Goal: Information Seeking & Learning: Check status

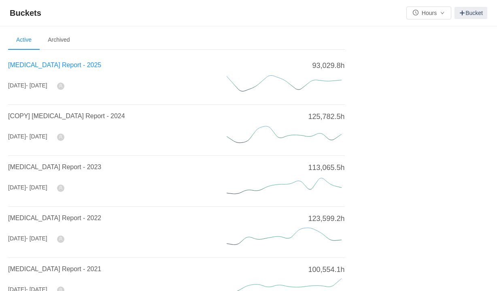
click at [32, 67] on span "[MEDICAL_DATA] Report - 2025" at bounding box center [54, 65] width 93 height 7
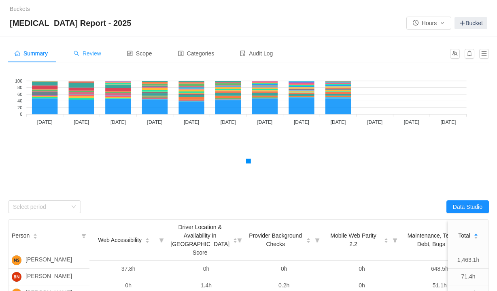
click at [92, 53] on span "Review" at bounding box center [88, 53] width 28 height 6
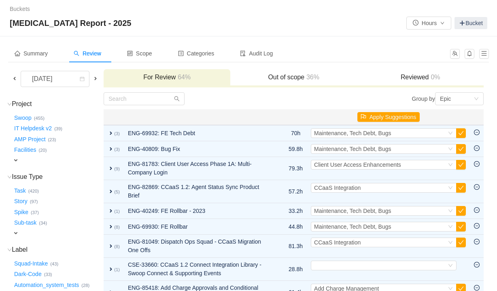
click at [16, 80] on span at bounding box center [14, 78] width 6 height 6
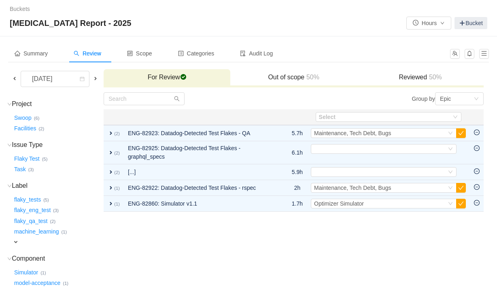
click at [423, 79] on h3 "Reviewed 50%" at bounding box center [420, 77] width 119 height 8
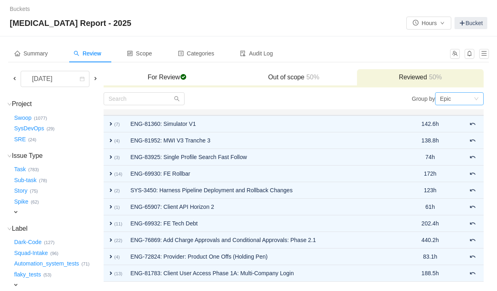
click at [462, 101] on div "Epic" at bounding box center [457, 99] width 34 height 12
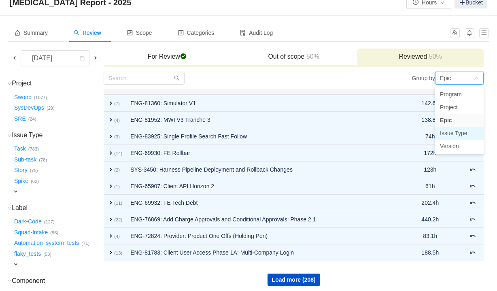
scroll to position [19, 0]
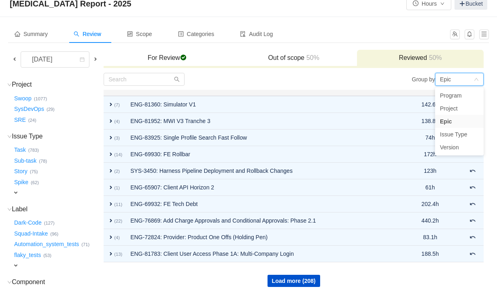
click at [322, 79] on div "Group by Epic" at bounding box center [389, 79] width 190 height 13
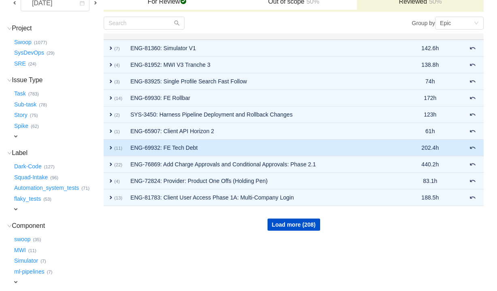
scroll to position [190, 0]
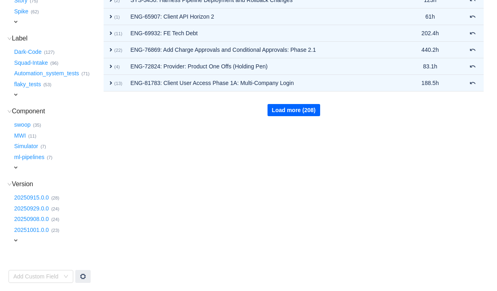
click at [310, 107] on button "Load more (208)" at bounding box center [294, 110] width 53 height 12
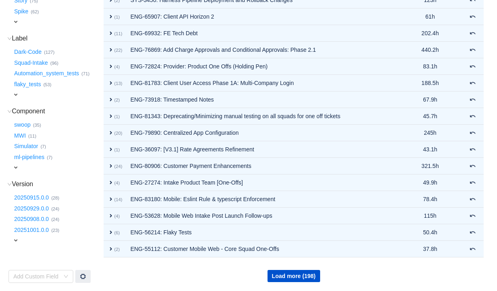
click at [291, 266] on div "Load more (198)" at bounding box center [293, 270] width 379 height 24
click at [291, 274] on button "Load more (198)" at bounding box center [294, 276] width 53 height 12
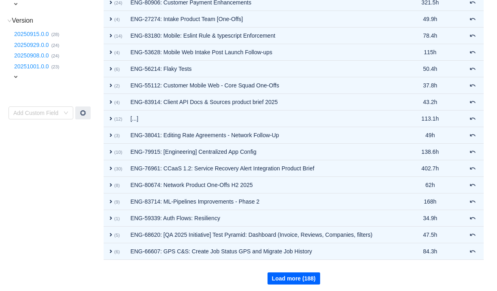
scroll to position [356, 0]
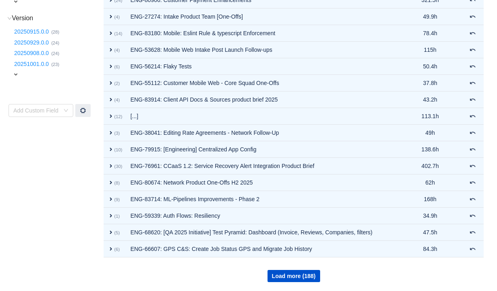
click at [293, 282] on td "Load more (188)" at bounding box center [294, 269] width 380 height 25
click at [294, 279] on button "Load more (188)" at bounding box center [294, 276] width 53 height 12
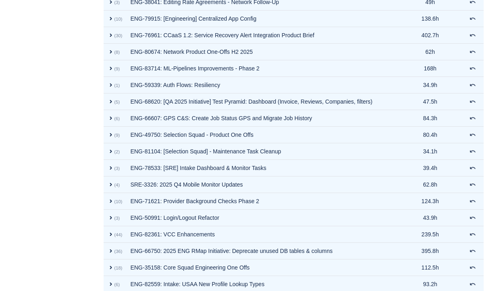
scroll to position [522, 0]
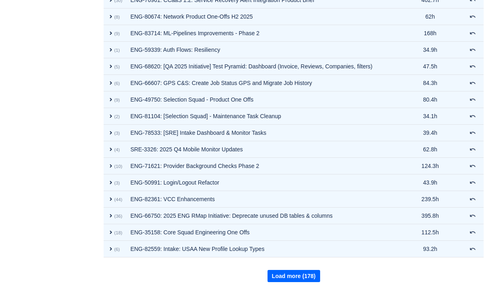
click at [294, 279] on button "Load more (178)" at bounding box center [294, 276] width 53 height 12
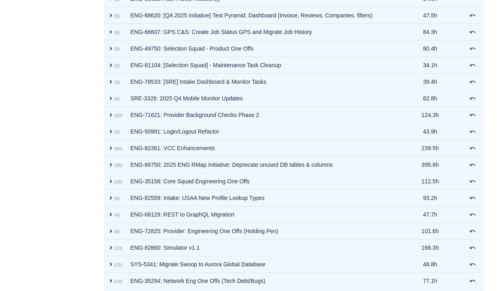
scroll to position [688, 0]
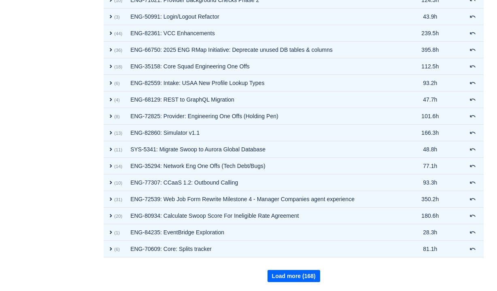
click at [294, 279] on button "Load more (168)" at bounding box center [294, 276] width 53 height 12
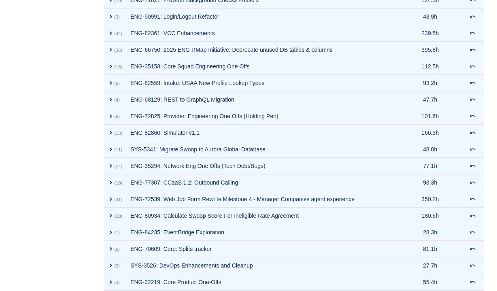
scroll to position [854, 0]
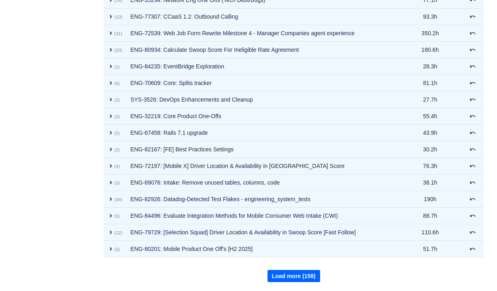
click at [294, 279] on button "Load more (158)" at bounding box center [294, 276] width 53 height 12
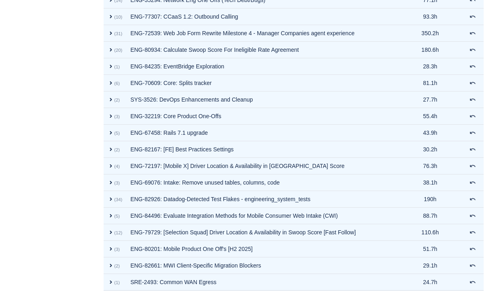
scroll to position [1020, 0]
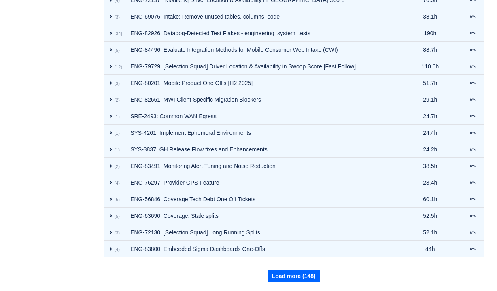
click at [294, 279] on button "Load more (148)" at bounding box center [294, 276] width 53 height 12
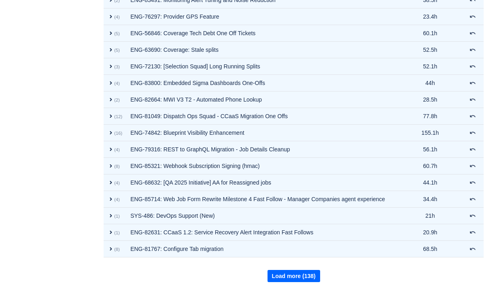
click at [294, 279] on button "Load more (138)" at bounding box center [294, 276] width 53 height 12
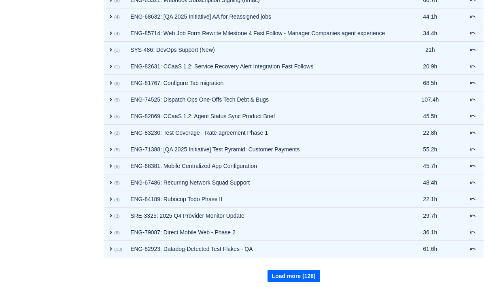
click at [294, 279] on button "Load more (128)" at bounding box center [294, 276] width 53 height 12
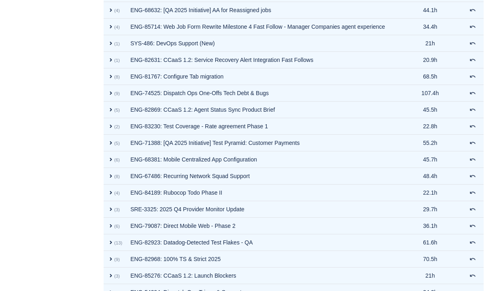
scroll to position [1524, 0]
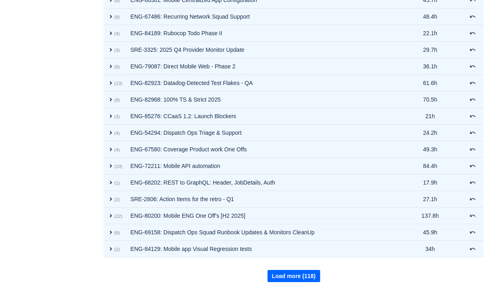
click at [294, 279] on button "Load more (118)" at bounding box center [294, 276] width 53 height 12
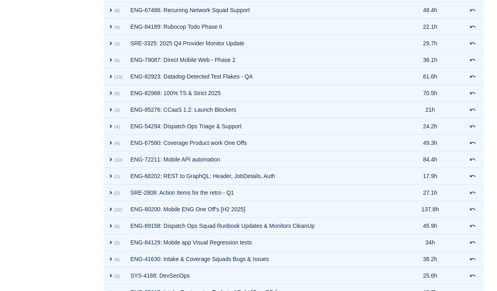
scroll to position [1690, 0]
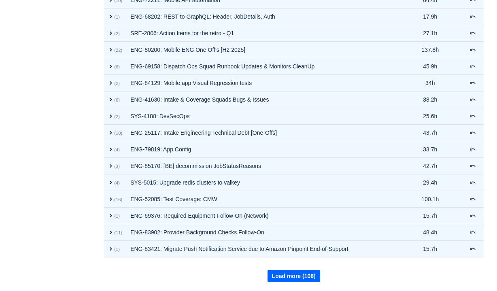
click at [294, 279] on button "Load more (108)" at bounding box center [294, 276] width 53 height 12
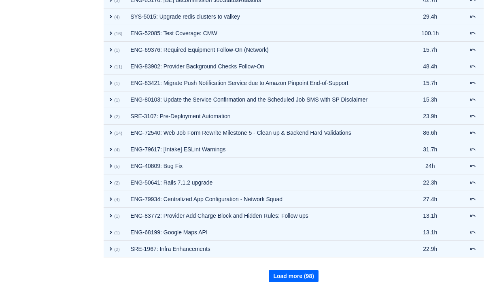
click at [294, 279] on button "Load more (98)" at bounding box center [293, 276] width 49 height 12
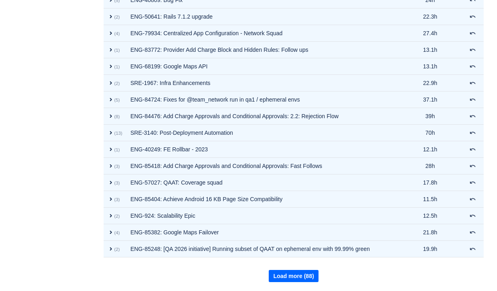
click at [294, 279] on button "Load more (88)" at bounding box center [293, 276] width 49 height 12
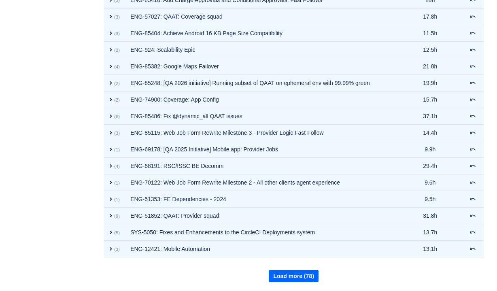
click at [294, 279] on button "Load more (78)" at bounding box center [293, 276] width 49 height 12
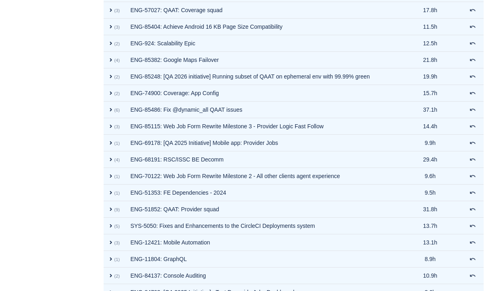
scroll to position [2354, 0]
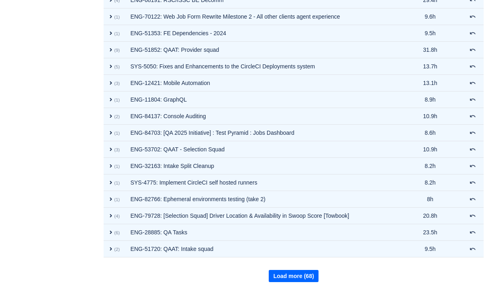
click at [294, 279] on button "Load more (68)" at bounding box center [293, 276] width 49 height 12
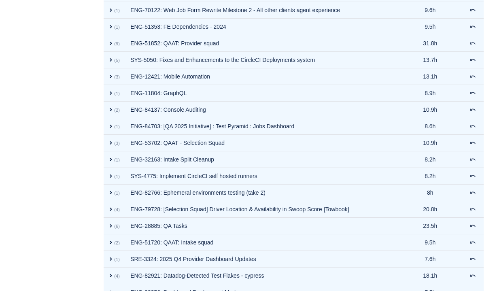
scroll to position [2520, 0]
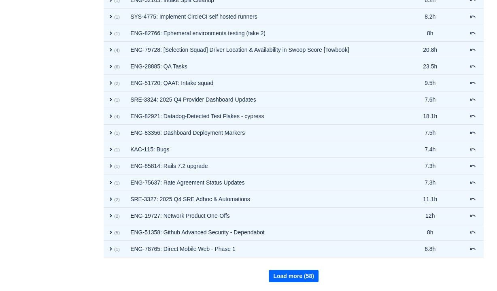
click at [294, 279] on button "Load more (58)" at bounding box center [293, 276] width 49 height 12
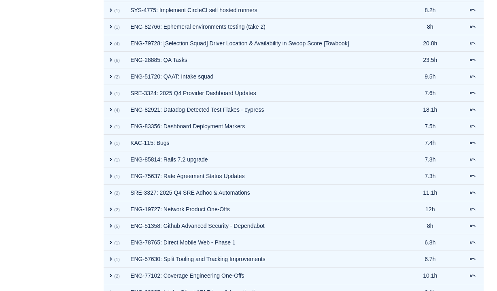
scroll to position [2686, 0]
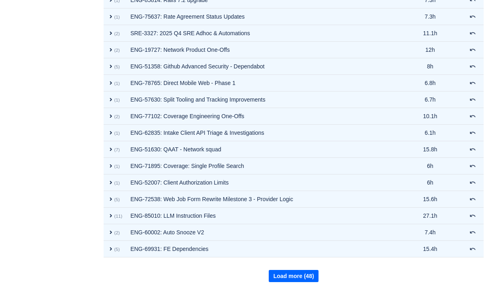
click at [294, 279] on button "Load more (48)" at bounding box center [293, 276] width 49 height 12
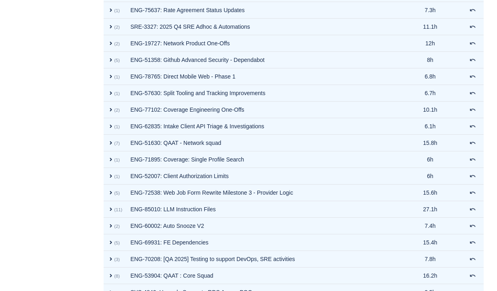
scroll to position [2852, 0]
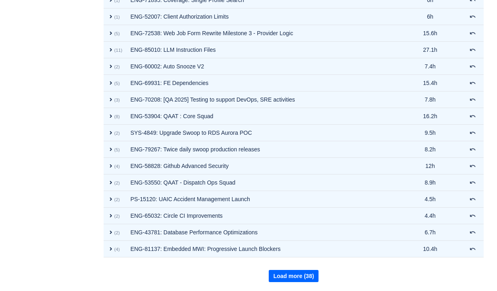
click at [295, 277] on button "Load more (38)" at bounding box center [293, 276] width 49 height 12
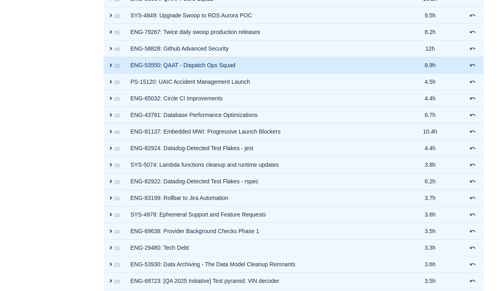
scroll to position [3018, 0]
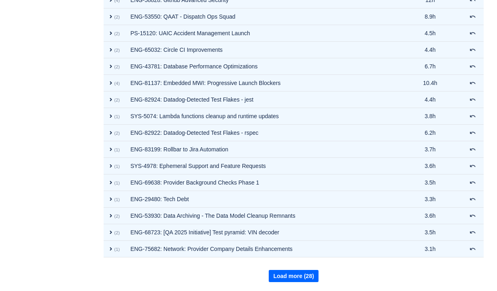
click at [305, 276] on button "Load more (28)" at bounding box center [293, 276] width 49 height 12
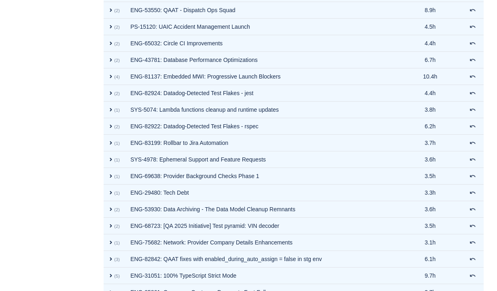
scroll to position [3184, 0]
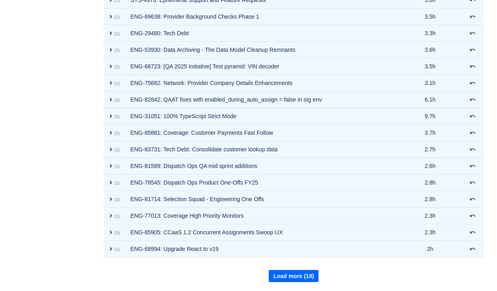
click at [303, 273] on button "Load more (18)" at bounding box center [293, 276] width 49 height 12
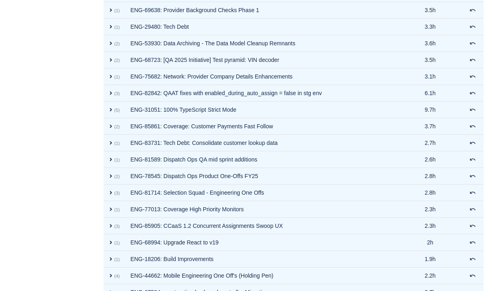
scroll to position [3350, 0]
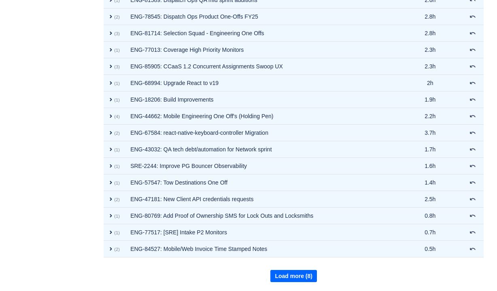
click at [303, 273] on button "Load more (8)" at bounding box center [293, 276] width 47 height 12
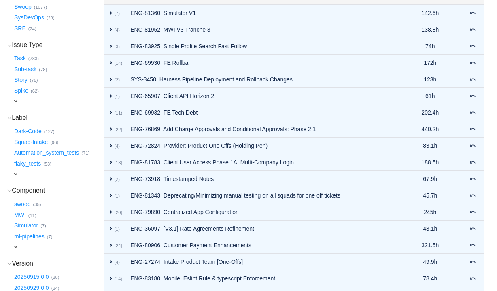
scroll to position [343, 0]
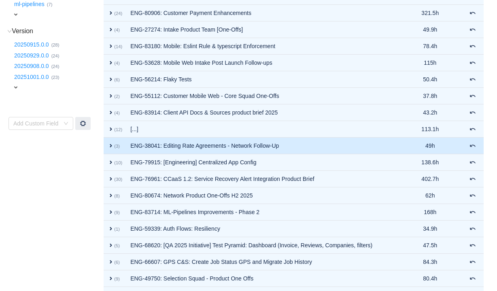
click at [114, 146] on span "expand" at bounding box center [111, 145] width 6 height 6
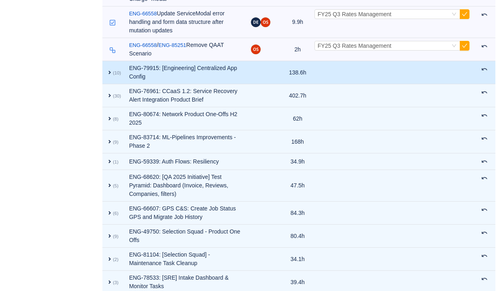
scroll to position [575, 0]
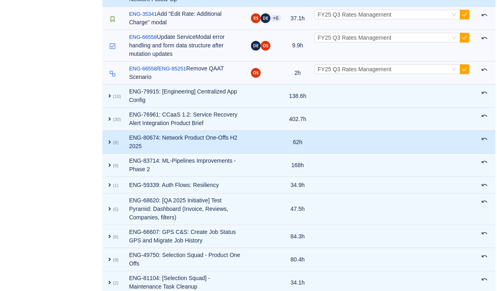
click at [113, 145] on span "expand" at bounding box center [109, 142] width 6 height 6
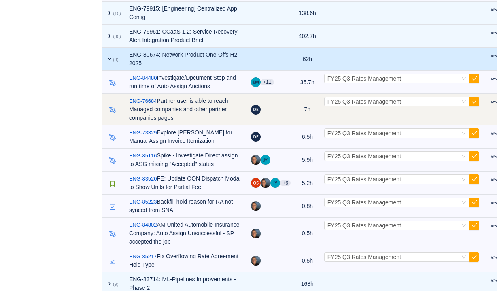
scroll to position [641, 0]
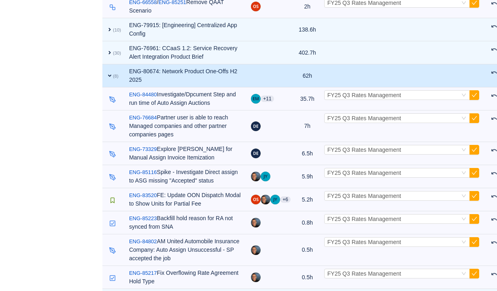
click at [113, 79] on span "expand" at bounding box center [109, 75] width 6 height 6
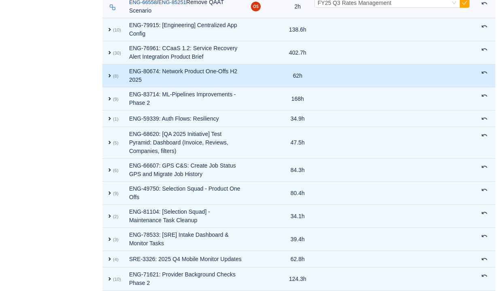
scroll to position [584, 0]
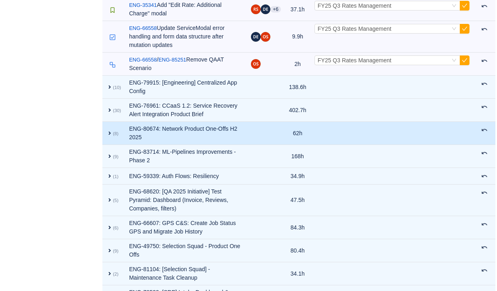
click at [113, 136] on span "expand" at bounding box center [109, 133] width 6 height 6
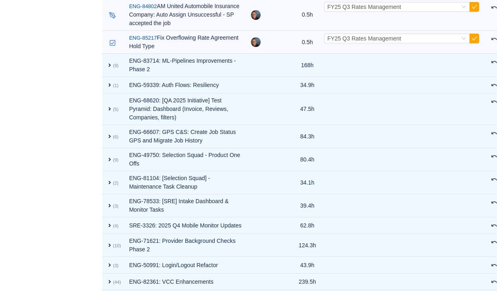
scroll to position [875, 0]
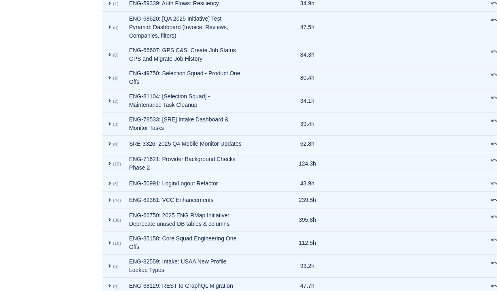
scroll to position [793, 0]
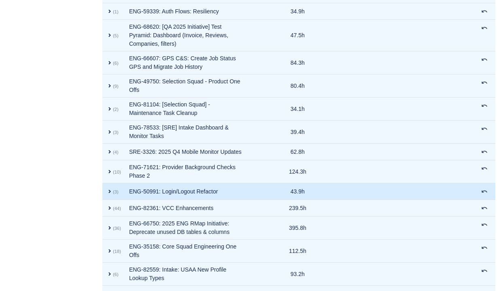
scroll to position [512, 0]
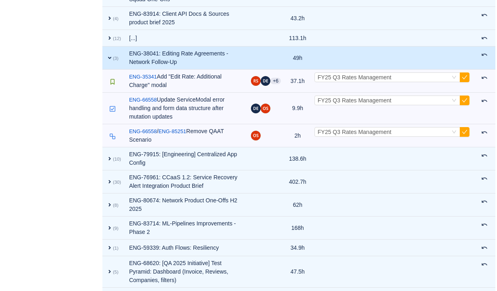
click at [113, 61] on span "expand" at bounding box center [109, 58] width 6 height 6
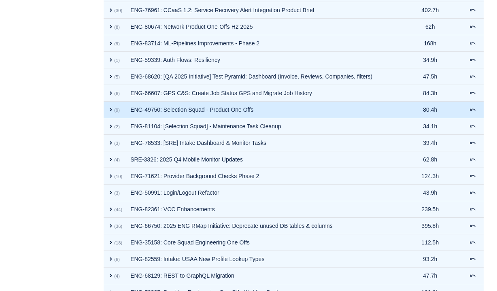
click at [114, 110] on span "expand" at bounding box center [111, 109] width 6 height 6
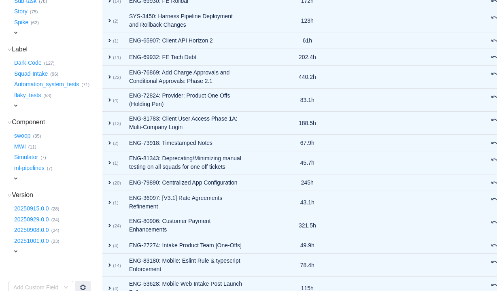
scroll to position [181, 0]
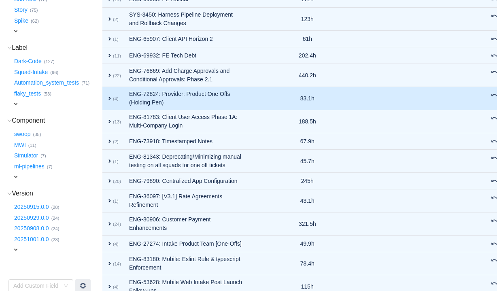
click at [113, 102] on span "expand" at bounding box center [109, 98] width 6 height 6
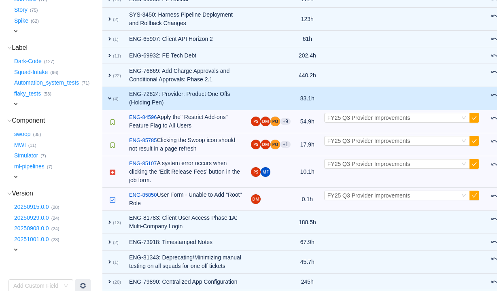
click at [113, 102] on span "expand" at bounding box center [109, 98] width 6 height 6
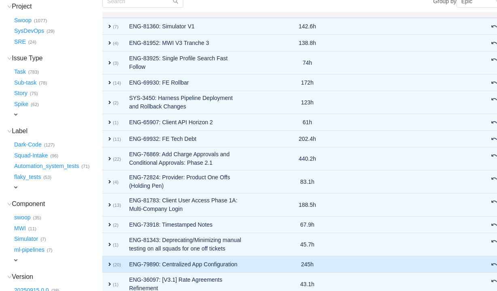
scroll to position [0, 0]
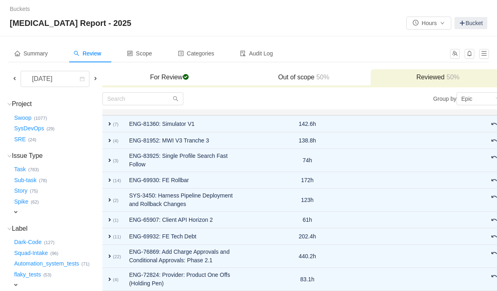
click at [13, 81] on span at bounding box center [14, 78] width 6 height 6
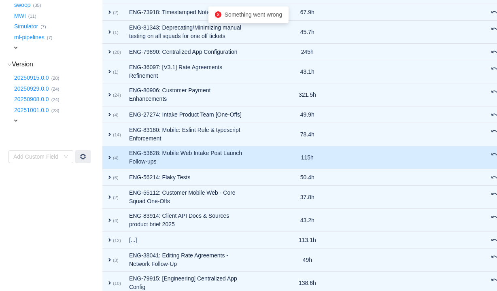
scroll to position [513, 0]
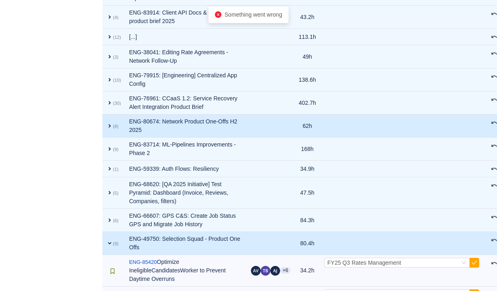
click at [111, 129] on span "expand" at bounding box center [109, 126] width 6 height 6
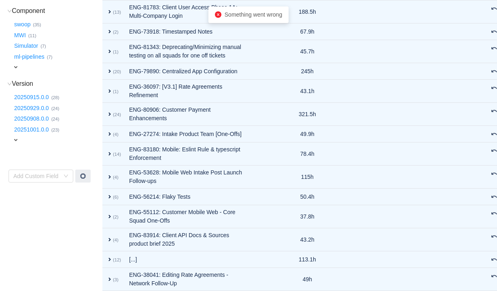
scroll to position [0, 0]
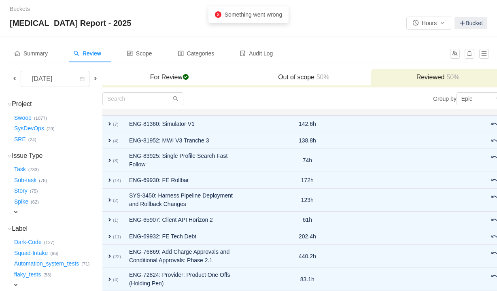
click at [98, 78] on span at bounding box center [95, 78] width 6 height 6
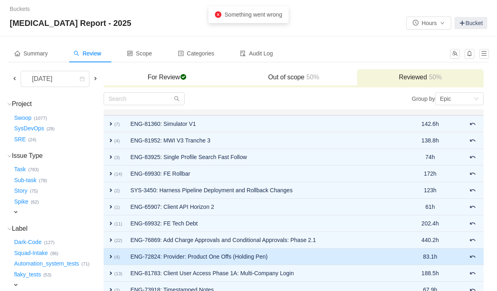
click at [114, 255] on span "expand" at bounding box center [111, 256] width 6 height 6
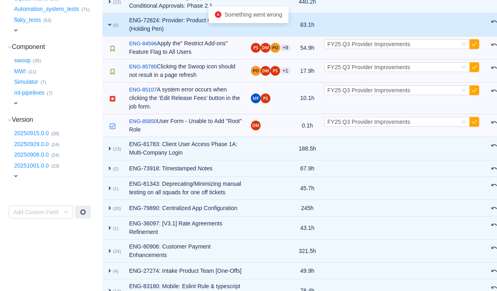
scroll to position [481, 0]
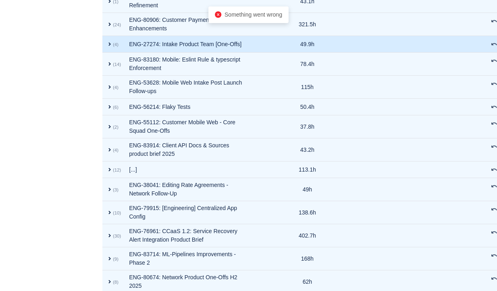
click at [113, 47] on span "expand" at bounding box center [109, 44] width 6 height 6
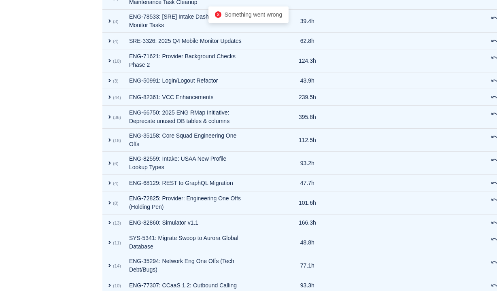
scroll to position [992, 0]
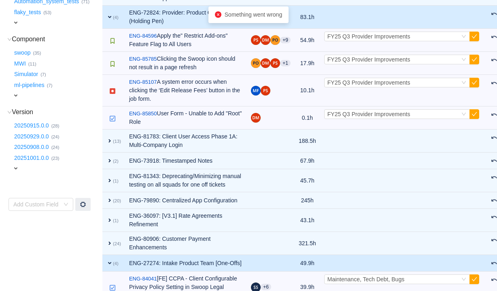
scroll to position [266, 0]
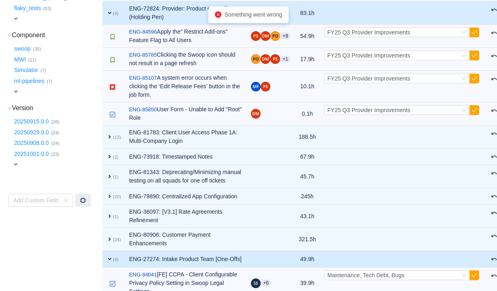
click at [113, 16] on span "expand" at bounding box center [109, 13] width 6 height 6
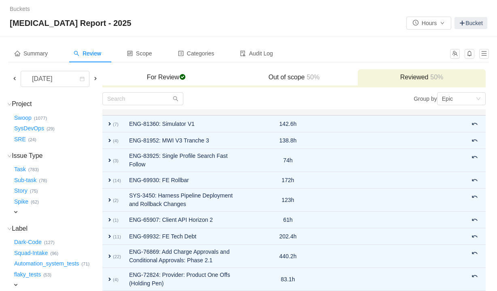
scroll to position [896, 0]
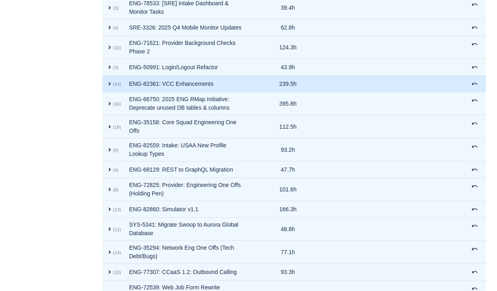
click at [113, 87] on span "expand" at bounding box center [109, 84] width 6 height 6
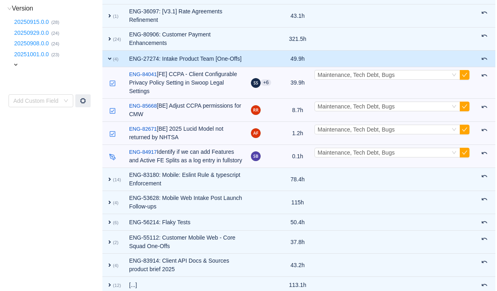
scroll to position [372, 0]
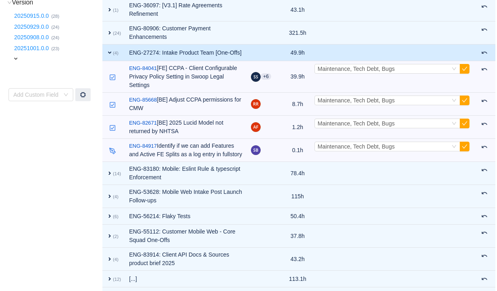
click at [113, 56] on span "expand" at bounding box center [109, 52] width 6 height 6
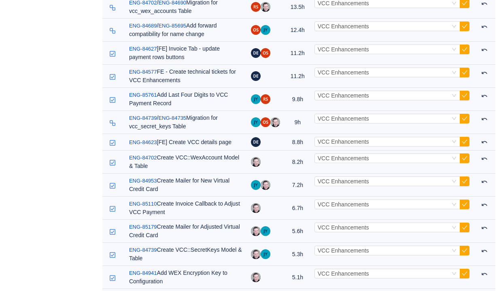
scroll to position [956, 0]
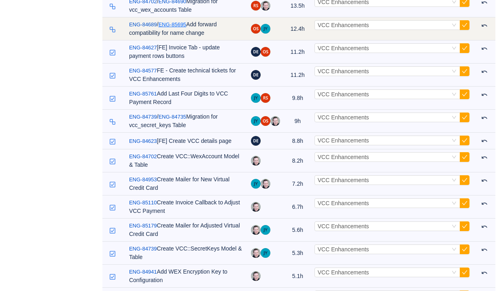
click at [186, 29] on link "ENG-85695" at bounding box center [172, 25] width 28 height 8
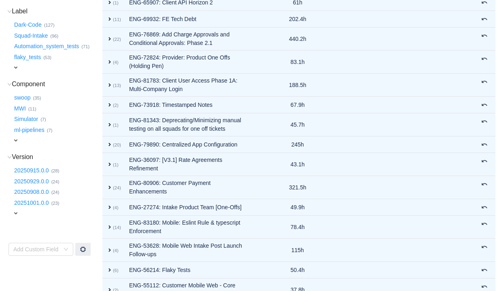
scroll to position [0, 0]
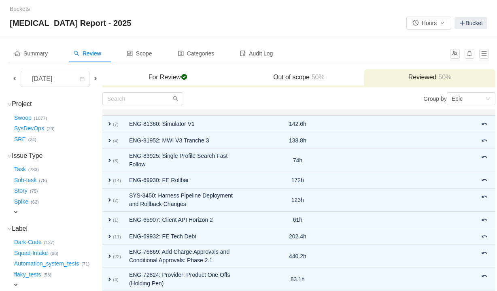
click at [16, 81] on span at bounding box center [14, 78] width 6 height 6
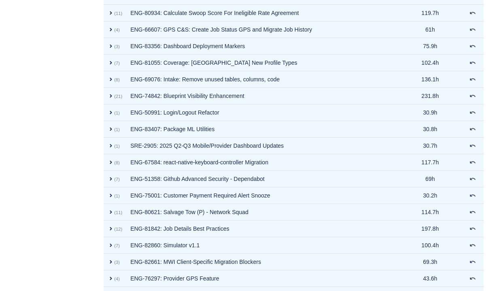
scroll to position [924, 0]
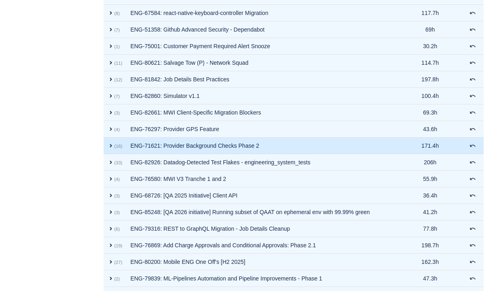
click at [110, 146] on span "expand" at bounding box center [111, 145] width 6 height 6
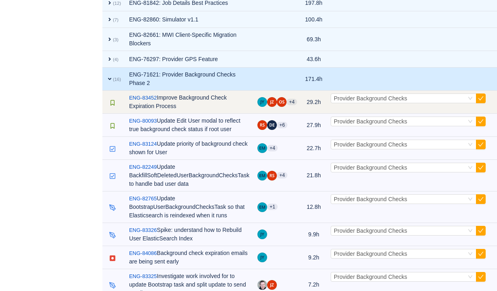
scroll to position [1187, 0]
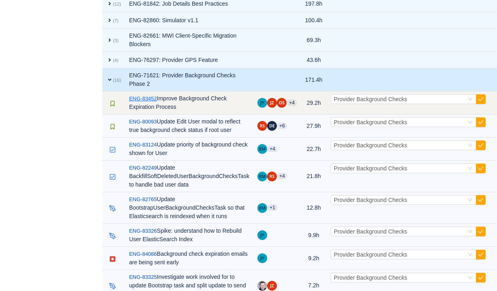
click at [146, 95] on link "ENG-83452" at bounding box center [143, 99] width 28 height 8
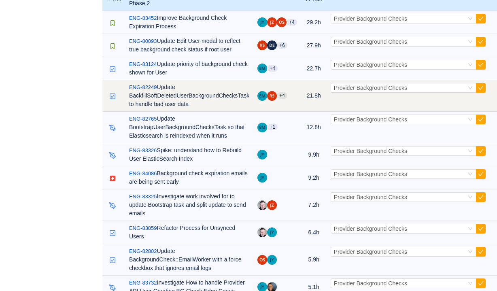
scroll to position [1268, 0]
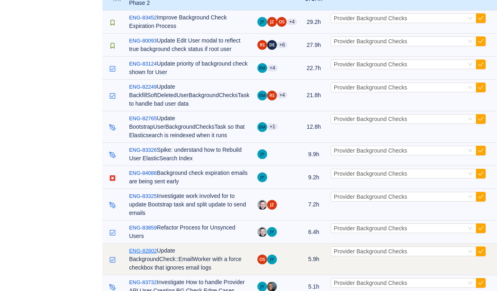
click at [146, 247] on link "ENG-82802" at bounding box center [143, 251] width 28 height 8
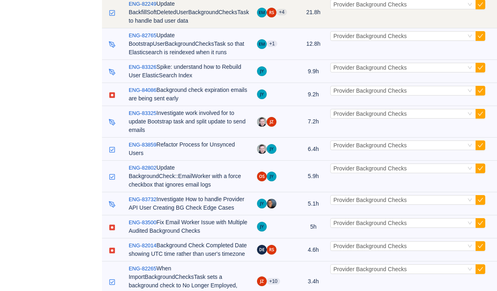
scroll to position [1406, 0]
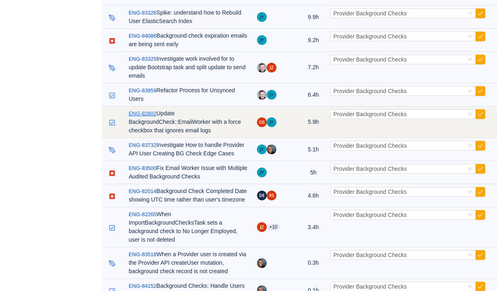
click at [154, 110] on link "ENG-82802" at bounding box center [143, 114] width 28 height 8
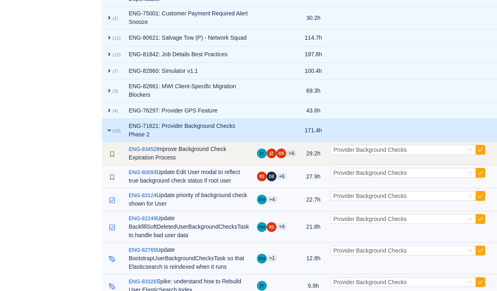
scroll to position [1133, 0]
